Goal: Transaction & Acquisition: Subscribe to service/newsletter

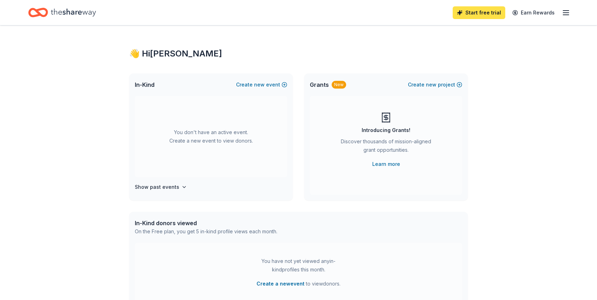
click at [486, 9] on link "Start free trial" at bounding box center [479, 12] width 53 height 13
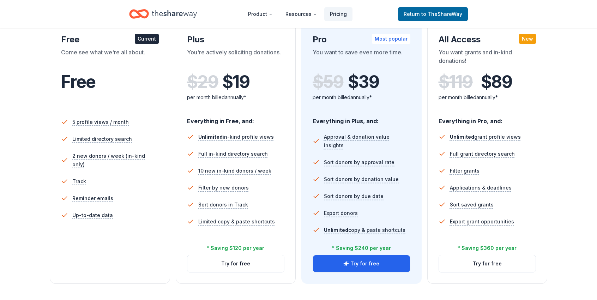
scroll to position [128, 0]
click at [236, 265] on button "Try for free" at bounding box center [235, 264] width 97 height 17
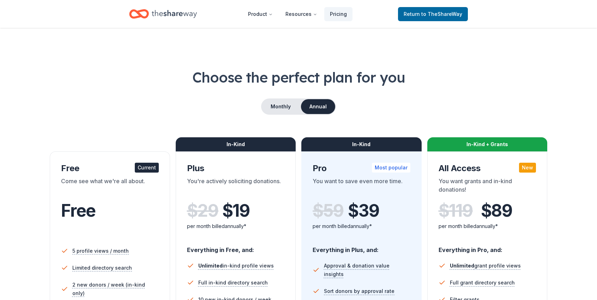
scroll to position [128, 0]
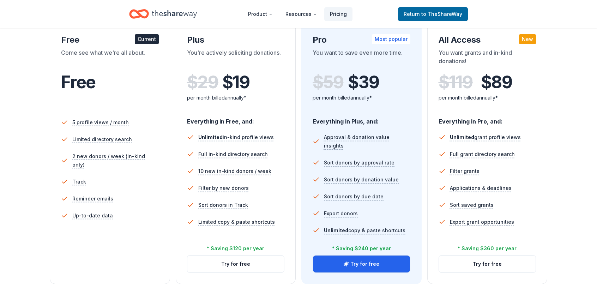
click at [100, 242] on div "5 profile views / month Limited directory search 2 new donors / week (in-kind o…" at bounding box center [110, 181] width 98 height 141
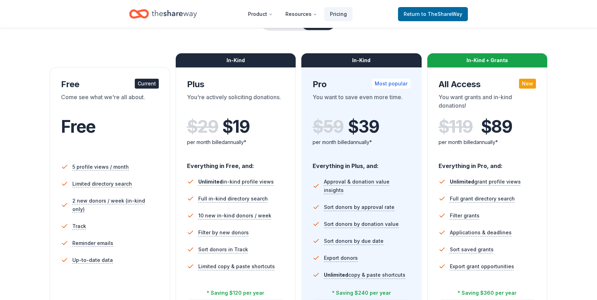
scroll to position [0, 0]
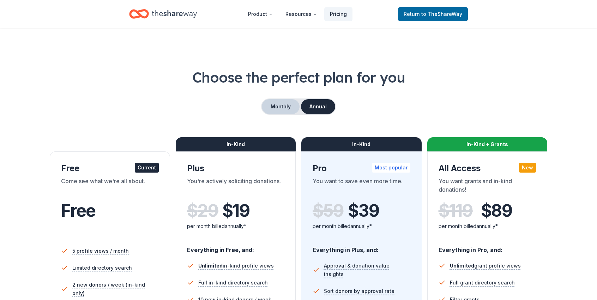
click at [281, 104] on button "Monthly" at bounding box center [281, 106] width 38 height 15
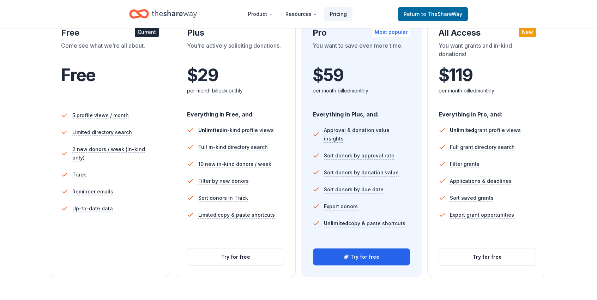
scroll to position [145, 0]
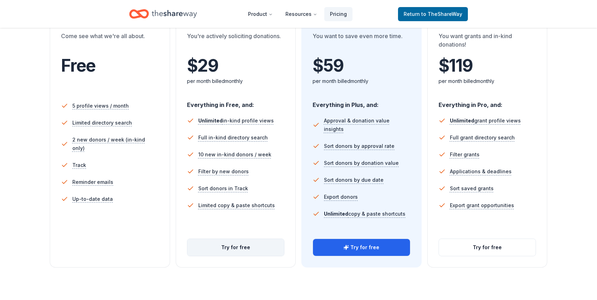
click at [245, 252] on button "Try for free" at bounding box center [235, 247] width 97 height 17
